Goal: Information Seeking & Learning: Learn about a topic

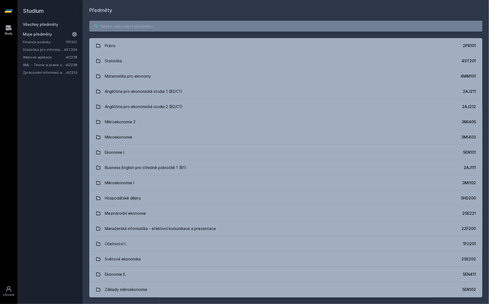
click at [163, 26] on input "search" at bounding box center [285, 26] width 393 height 11
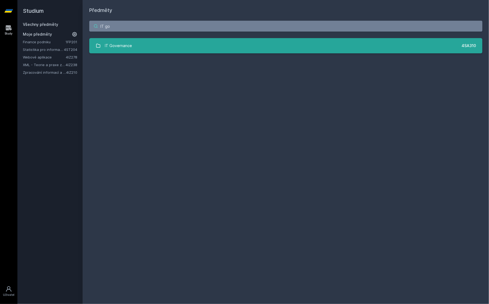
type input "IT go"
click at [133, 48] on link "IT Governance 4SA310" at bounding box center [285, 45] width 393 height 15
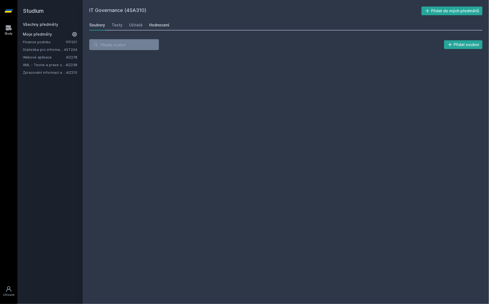
click at [153, 24] on div "Hodnocení" at bounding box center [159, 24] width 20 height 5
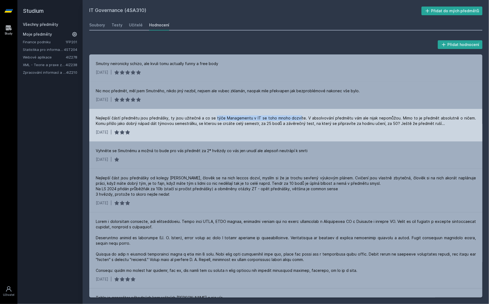
drag, startPoint x: 213, startPoint y: 120, endPoint x: 295, endPoint y: 118, distance: 81.9
click at [295, 118] on div "Nejlepší částí předmětu jsou přednášky, ty jsou užitečné a co se týče Managemen…" at bounding box center [286, 120] width 380 height 11
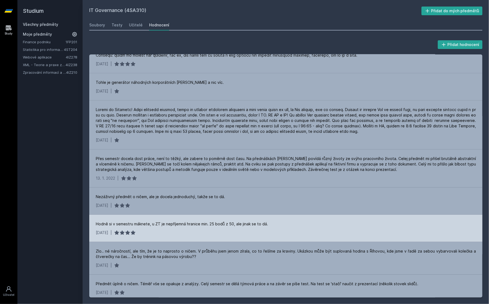
scroll to position [216, 0]
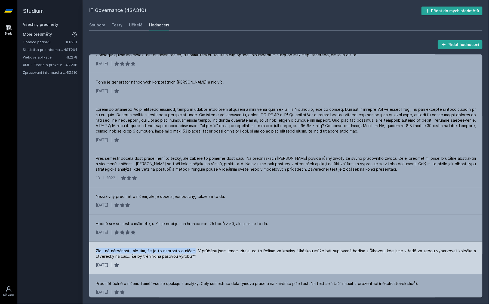
drag, startPoint x: 96, startPoint y: 250, endPoint x: 195, endPoint y: 252, distance: 98.5
click at [195, 252] on div "Zlo.. né náročností, ale tím, že je to naprosto o ničem. V průběhu jsem jenom z…" at bounding box center [286, 253] width 380 height 11
click at [215, 265] on div "[DATE] |" at bounding box center [286, 264] width 380 height 5
drag, startPoint x: 297, startPoint y: 252, endPoint x: 429, endPoint y: 253, distance: 131.4
click at [429, 253] on div "Zlo.. né náročností, ale tím, že je to naprosto o ničem. V průběhu jsem jenom z…" at bounding box center [286, 253] width 380 height 11
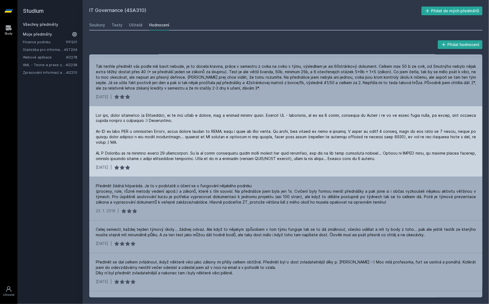
scroll to position [0, 0]
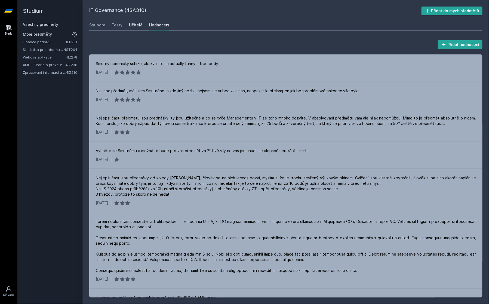
click at [132, 29] on link "Učitelé" at bounding box center [136, 25] width 14 height 11
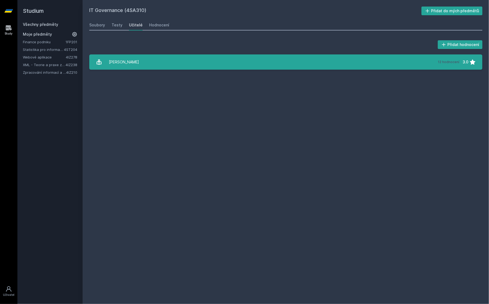
click at [152, 61] on link "[PERSON_NAME] 12 hodnocení 3.0" at bounding box center [285, 61] width 393 height 15
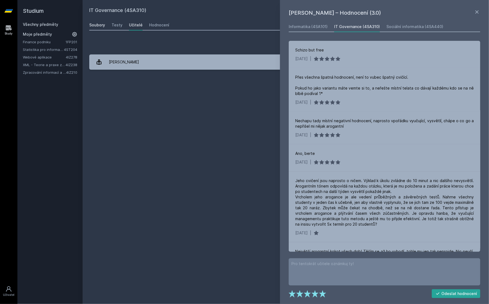
click at [97, 23] on div "Soubory" at bounding box center [97, 24] width 16 height 5
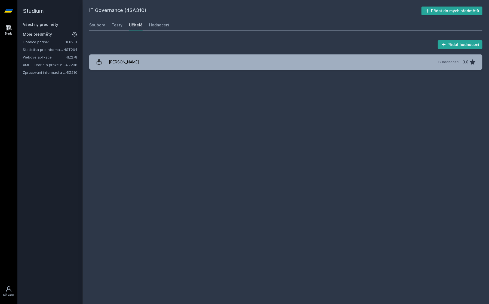
click at [32, 26] on link "Všechny předměty" at bounding box center [40, 24] width 35 height 5
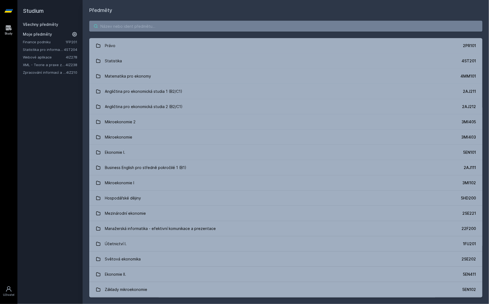
click at [144, 28] on input "search" at bounding box center [285, 26] width 393 height 11
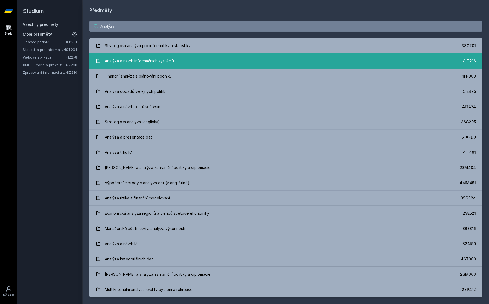
type input "Analýza"
click at [189, 61] on link "Analýza a návrh informačních systémů 4IT216" at bounding box center [285, 60] width 393 height 15
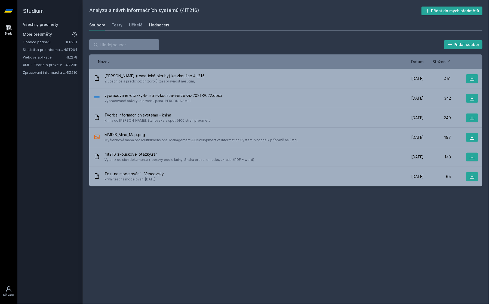
click at [160, 24] on div "Hodnocení" at bounding box center [159, 24] width 20 height 5
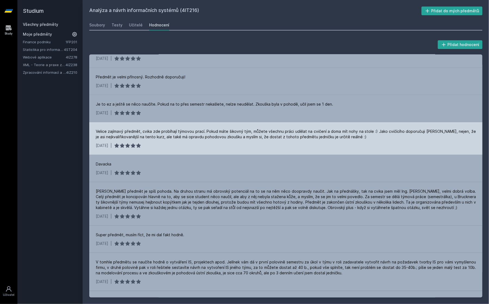
scroll to position [159, 0]
